Goal: Information Seeking & Learning: Learn about a topic

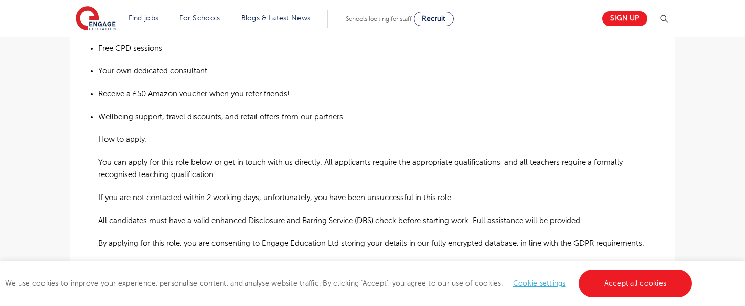
scroll to position [814, 0]
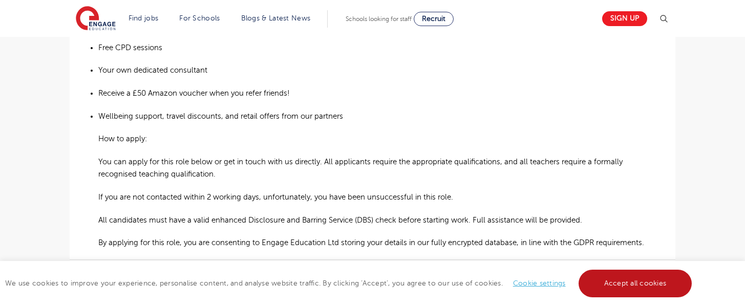
click at [619, 285] on link "Accept all cookies" at bounding box center [635, 284] width 114 height 28
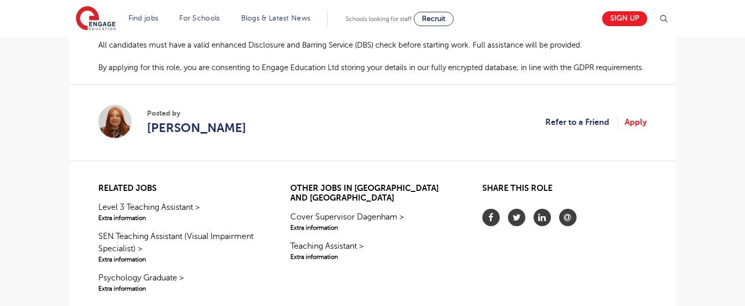
scroll to position [984, 0]
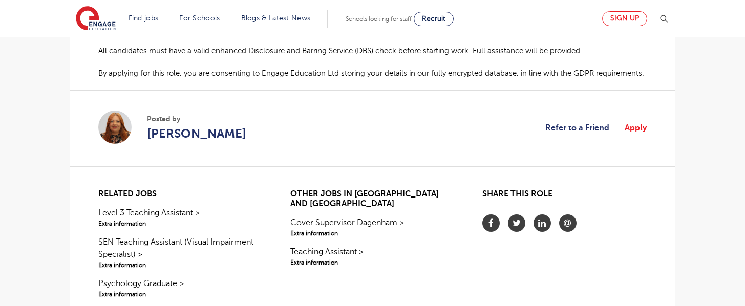
click at [612, 18] on link "Sign up" at bounding box center [624, 18] width 45 height 15
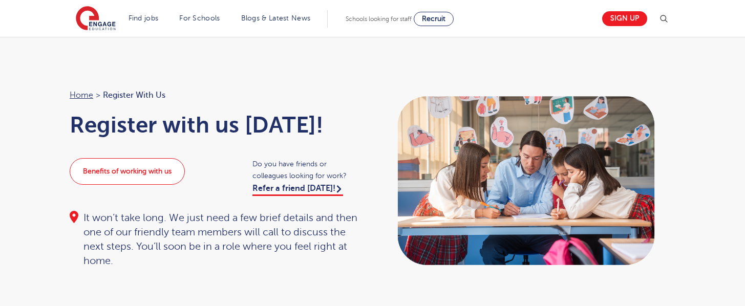
click at [144, 177] on link "Benefits of working with us" at bounding box center [127, 171] width 115 height 27
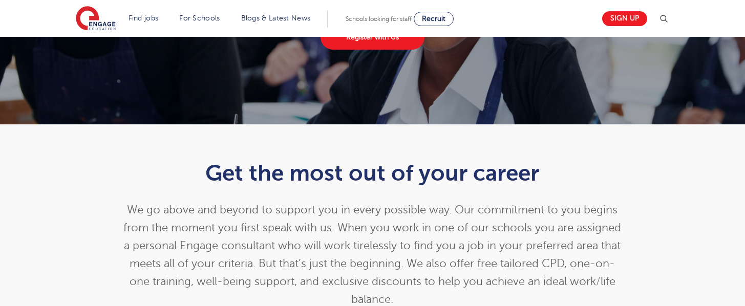
scroll to position [62, 0]
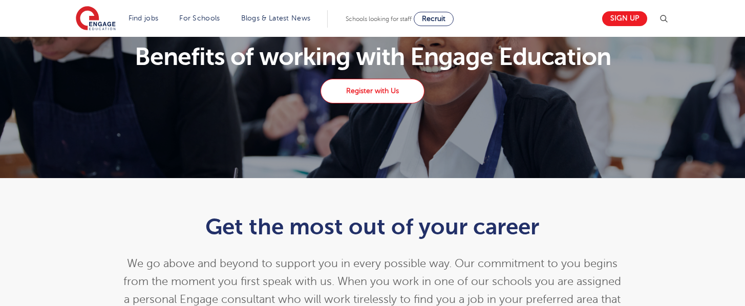
click at [367, 91] on link "Register with Us" at bounding box center [371, 91] width 103 height 25
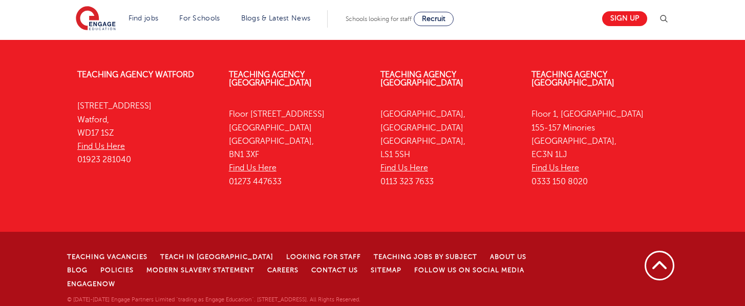
scroll to position [897, 0]
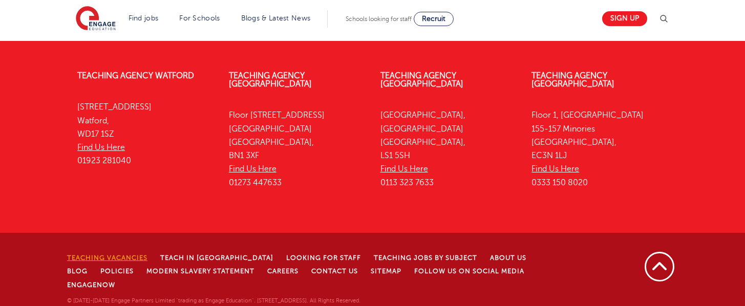
click at [93, 254] on link "Teaching Vacancies" at bounding box center [107, 257] width 80 height 7
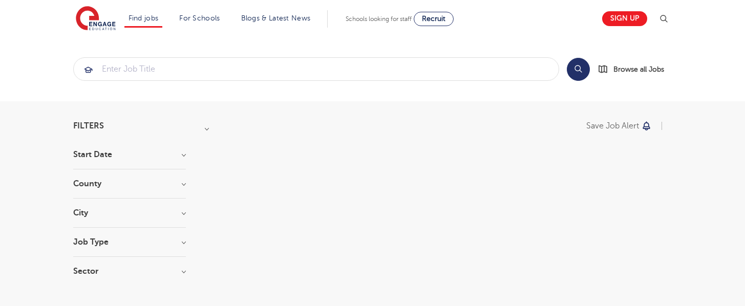
click at [181, 242] on h3 "Job Type" at bounding box center [129, 242] width 113 height 8
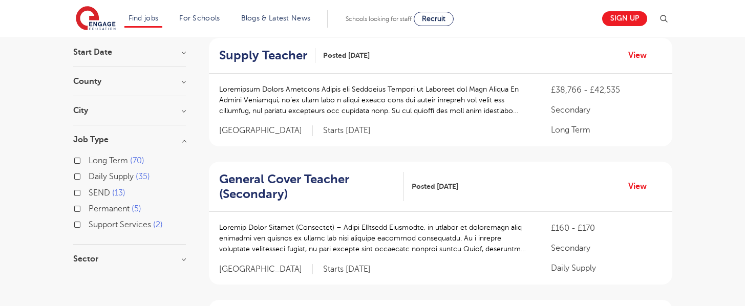
scroll to position [104, 0]
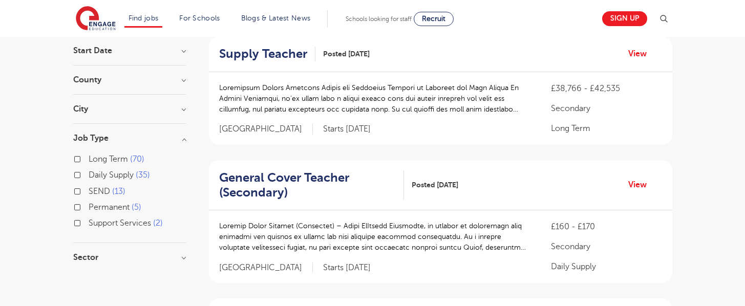
click at [77, 202] on div "Permanent 5" at bounding box center [129, 209] width 113 height 16
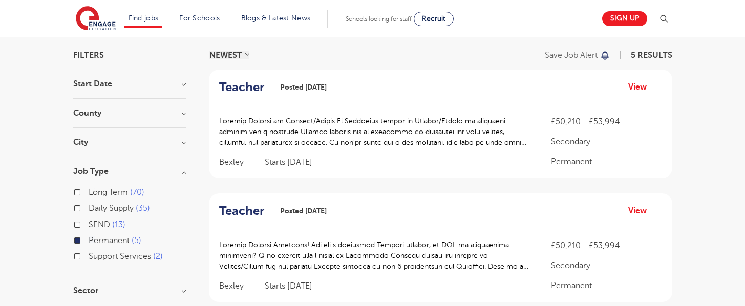
scroll to position [48, 0]
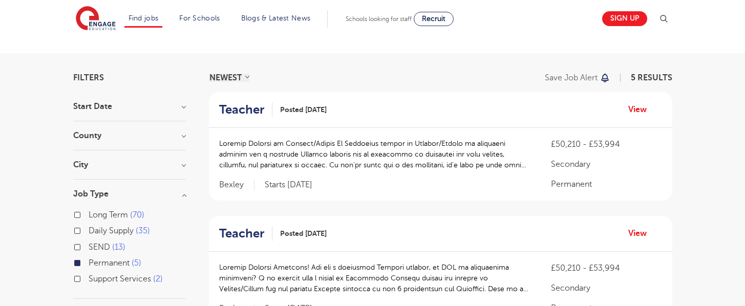
click at [183, 107] on h3 "Start Date" at bounding box center [129, 106] width 113 height 8
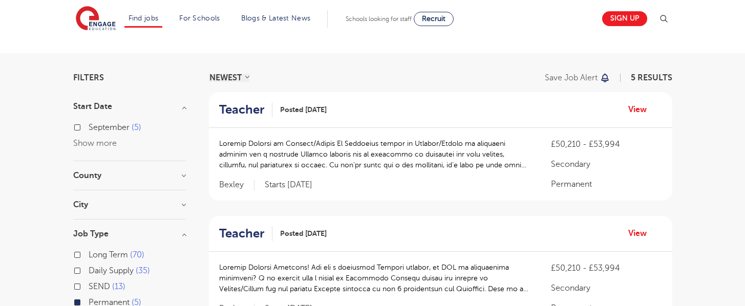
click at [89, 127] on label "[DATE]" at bounding box center [115, 127] width 53 height 13
click at [89, 127] on input "[DATE]" at bounding box center [92, 126] width 7 height 7
checkbox input "true"
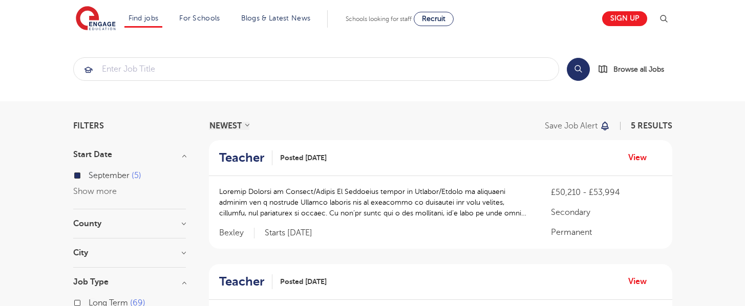
click at [182, 221] on h3 "County" at bounding box center [129, 224] width 113 height 8
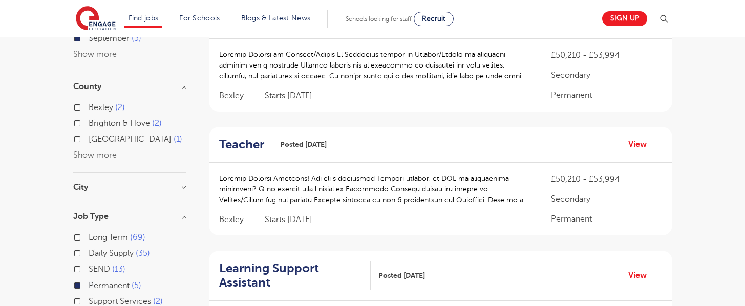
scroll to position [138, 0]
click at [182, 185] on h3 "City" at bounding box center [129, 187] width 113 height 8
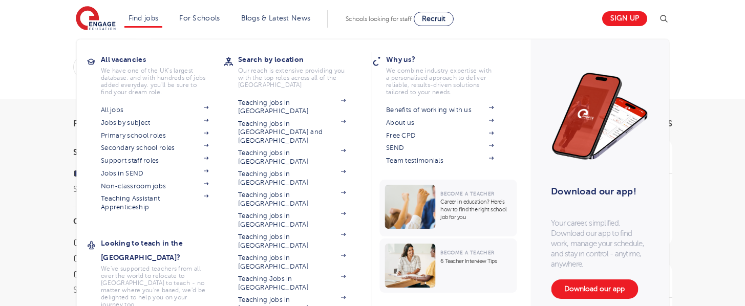
scroll to position [6, 0]
click at [122, 134] on link "Primary school roles" at bounding box center [154, 136] width 107 height 8
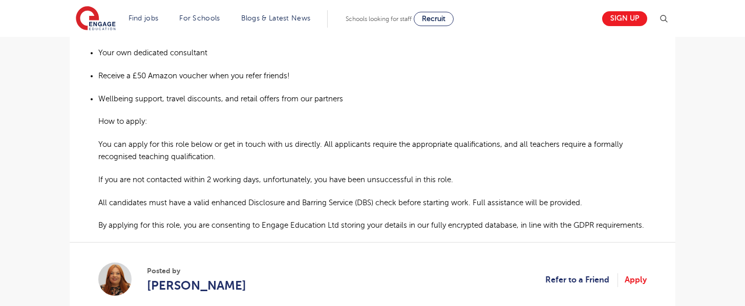
scroll to position [808, 0]
